Goal: Information Seeking & Learning: Understand process/instructions

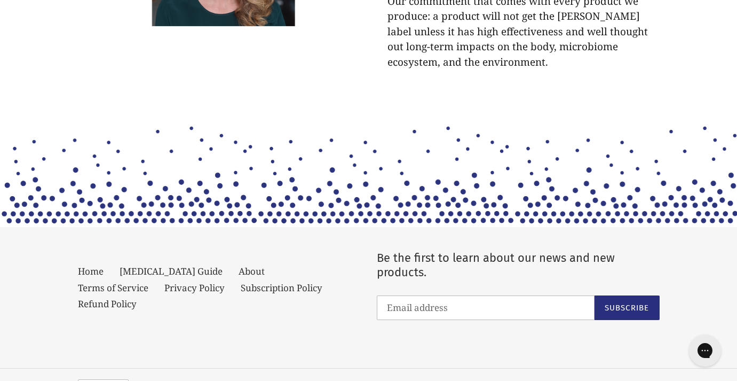
scroll to position [2856, 0]
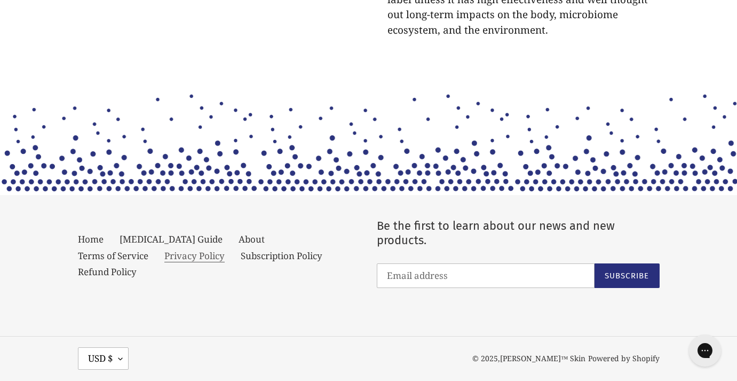
click at [164, 249] on link "Privacy Policy" at bounding box center [194, 255] width 60 height 13
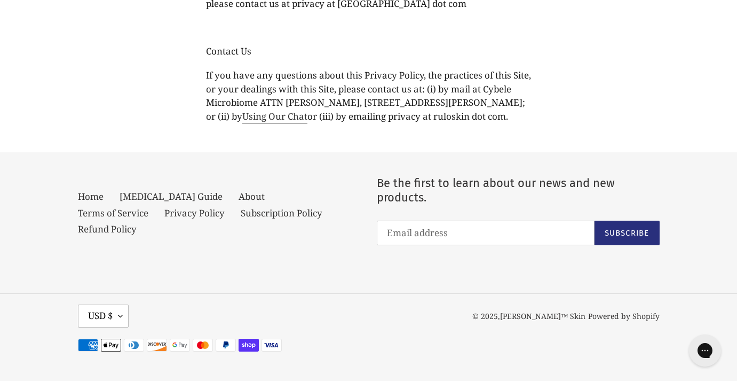
scroll to position [5683, 0]
click at [148, 207] on link "Terms of Service" at bounding box center [113, 213] width 70 height 13
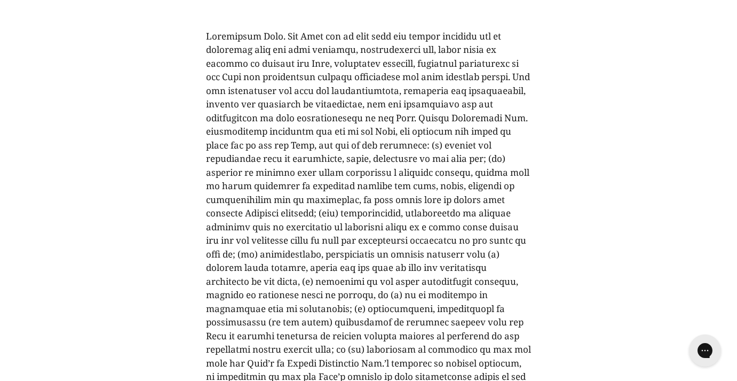
scroll to position [841, 0]
